Goal: Task Accomplishment & Management: Use online tool/utility

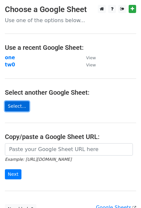
click at [22, 108] on link "Select..." at bounding box center [17, 106] width 24 height 10
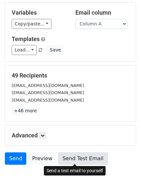
scroll to position [82, 0]
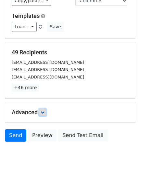
click at [45, 114] on link at bounding box center [42, 112] width 7 height 7
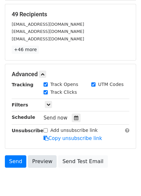
scroll to position [145, 0]
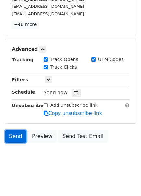
click at [15, 137] on link "Send" at bounding box center [15, 136] width 21 height 12
click at [12, 133] on link "Send" at bounding box center [15, 136] width 21 height 12
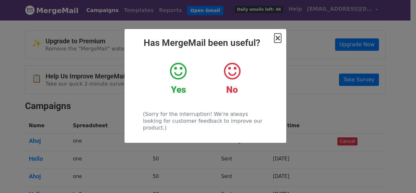
click at [279, 39] on span "×" at bounding box center [277, 37] width 7 height 9
click at [278, 41] on span "×" at bounding box center [277, 37] width 7 height 9
